Goal: Task Accomplishment & Management: Use online tool/utility

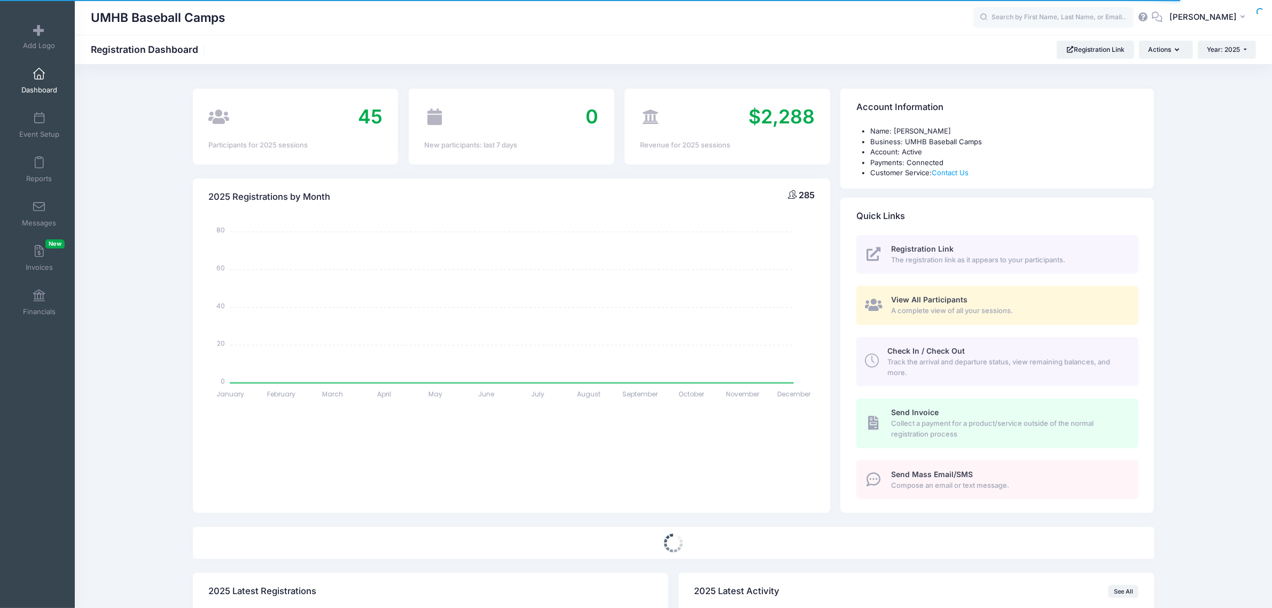
select select
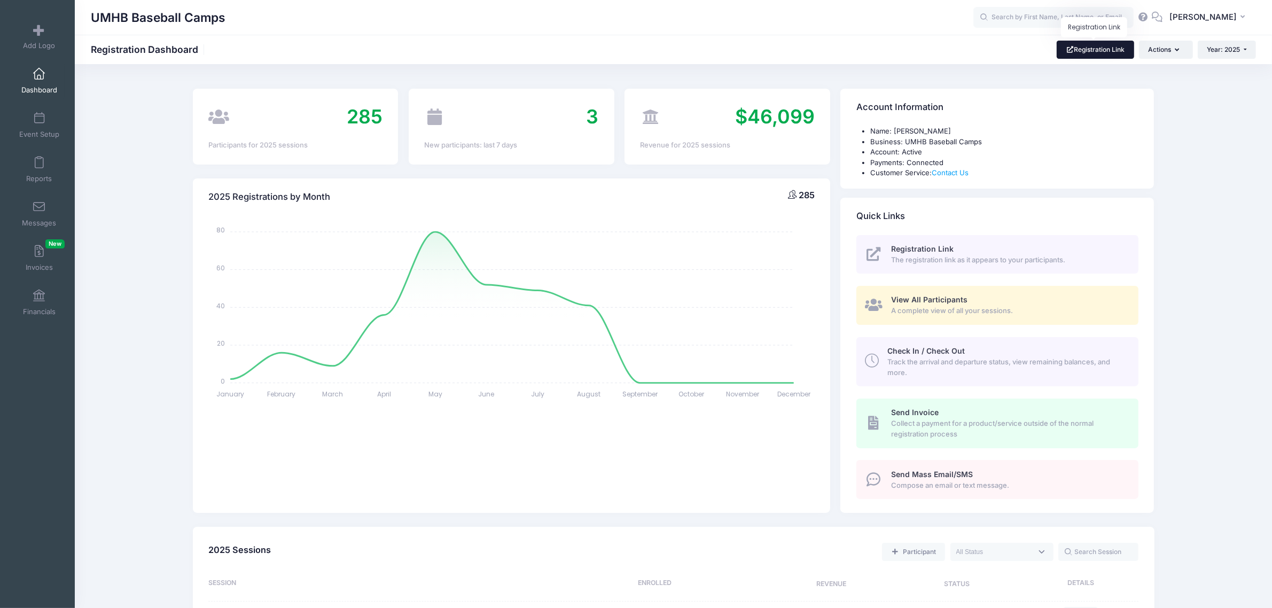
click at [1101, 49] on link "Registration Link" at bounding box center [1094, 50] width 77 height 18
